Goal: Information Seeking & Learning: Learn about a topic

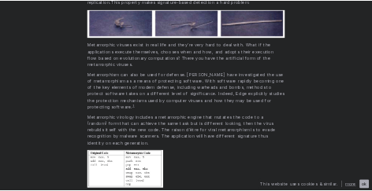
scroll to position [681, 0]
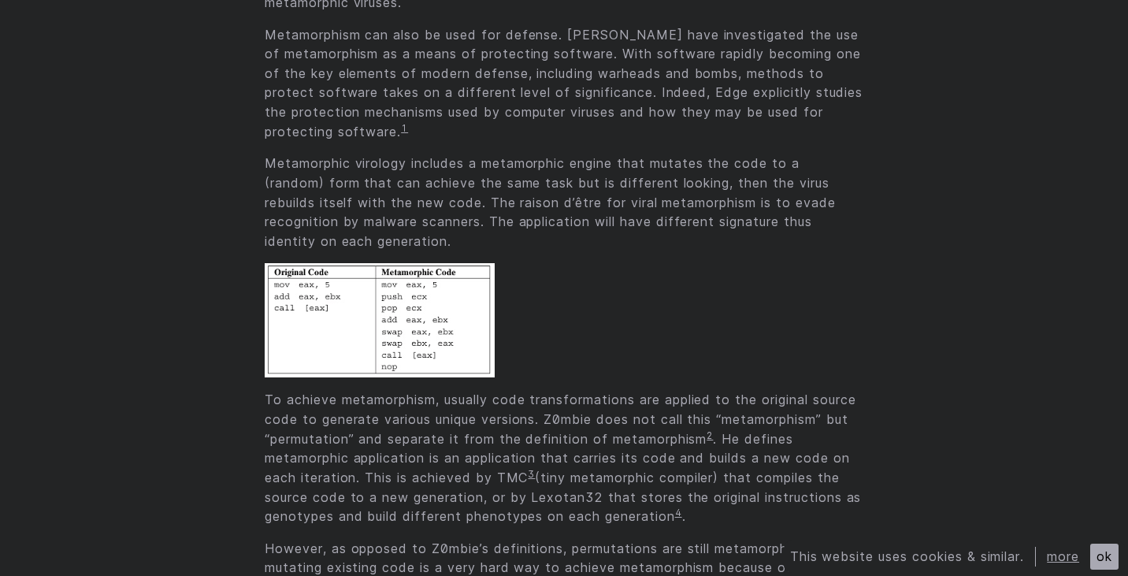
click at [395, 330] on img at bounding box center [380, 320] width 230 height 114
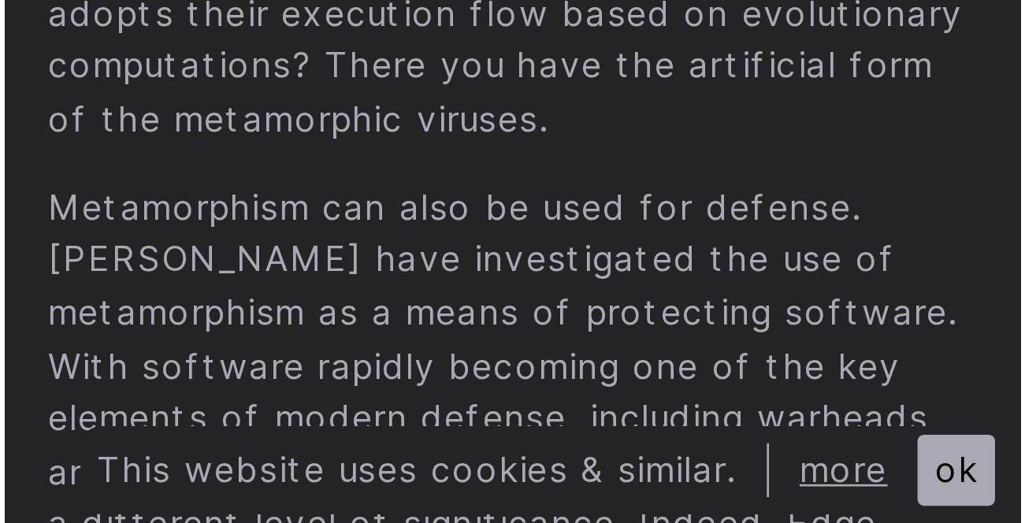
scroll to position [697, 0]
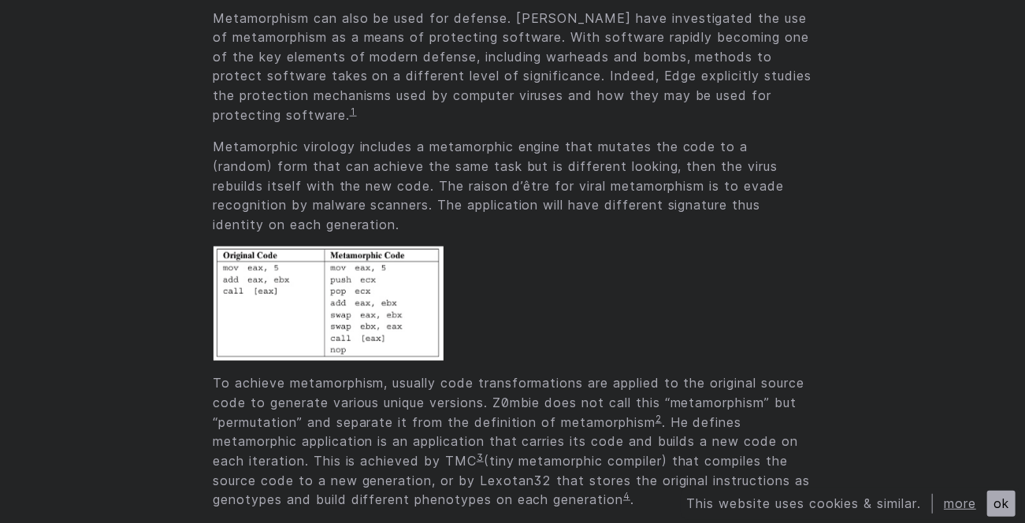
click at [559, 270] on p at bounding box center [512, 304] width 599 height 114
click at [667, 462] on p "To achieve metamorphism, usually code transformations are applied to the origin…" at bounding box center [512, 440] width 599 height 135
click at [695, 306] on p at bounding box center [512, 304] width 599 height 114
drag, startPoint x: 581, startPoint y: 286, endPoint x: 581, endPoint y: 305, distance: 18.9
click at [581, 287] on p at bounding box center [512, 304] width 599 height 114
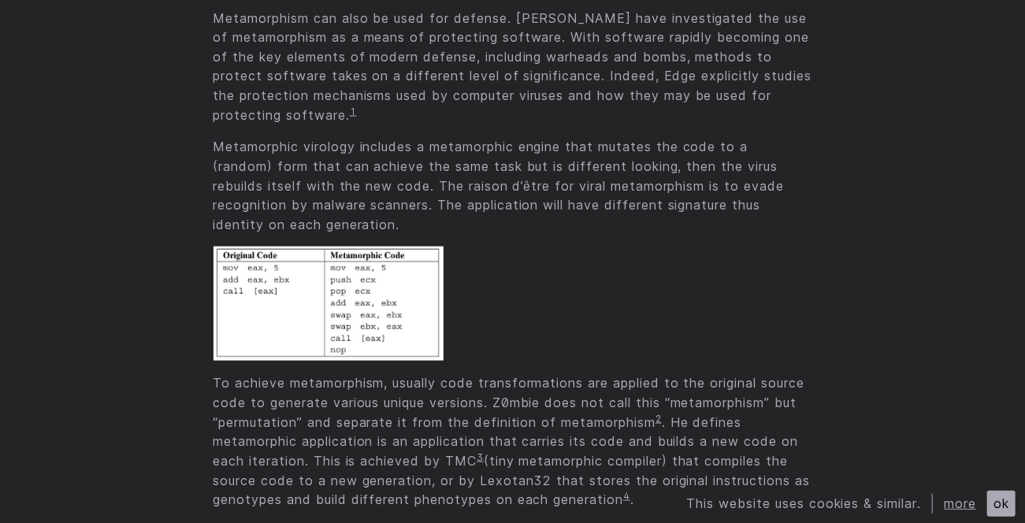
click at [796, 317] on p at bounding box center [512, 304] width 599 height 114
